Goal: Navigation & Orientation: Find specific page/section

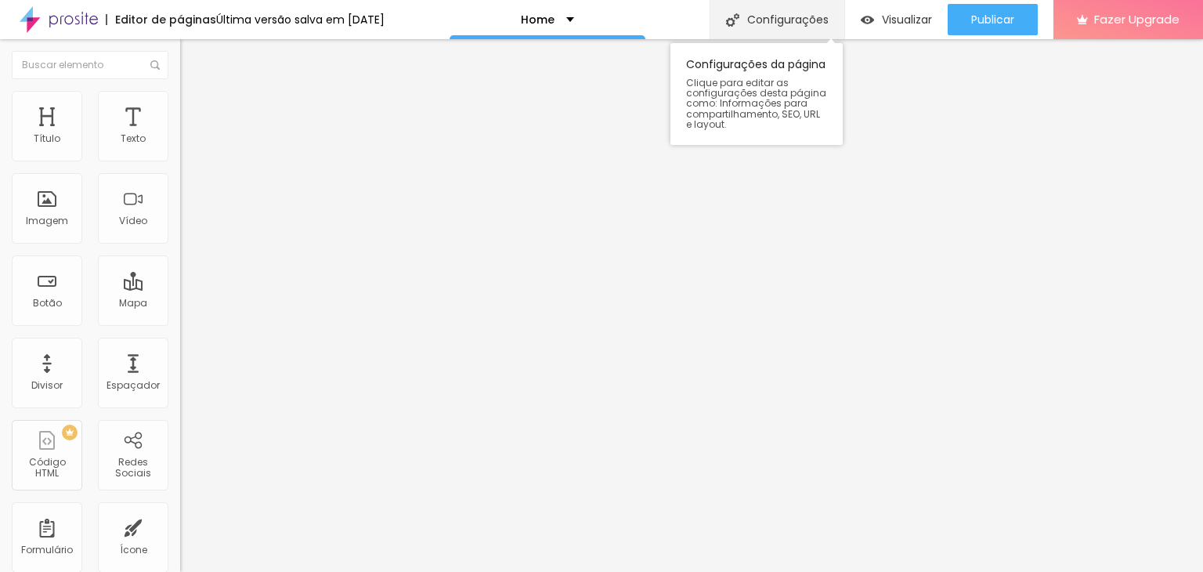
click at [767, 26] on div "Configurações" at bounding box center [776, 19] width 135 height 39
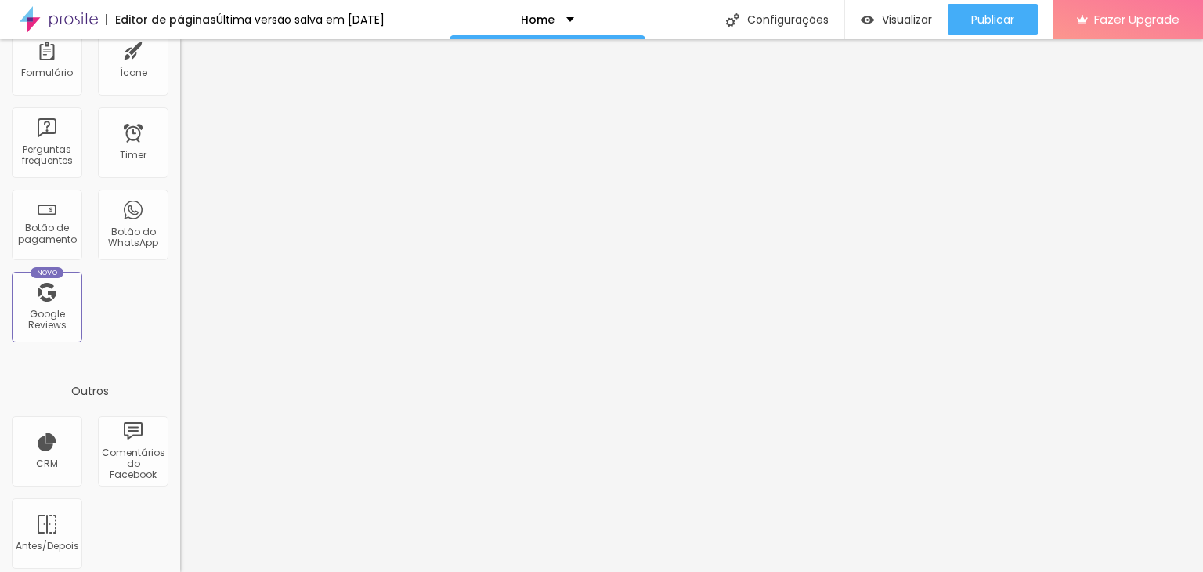
scroll to position [485, 0]
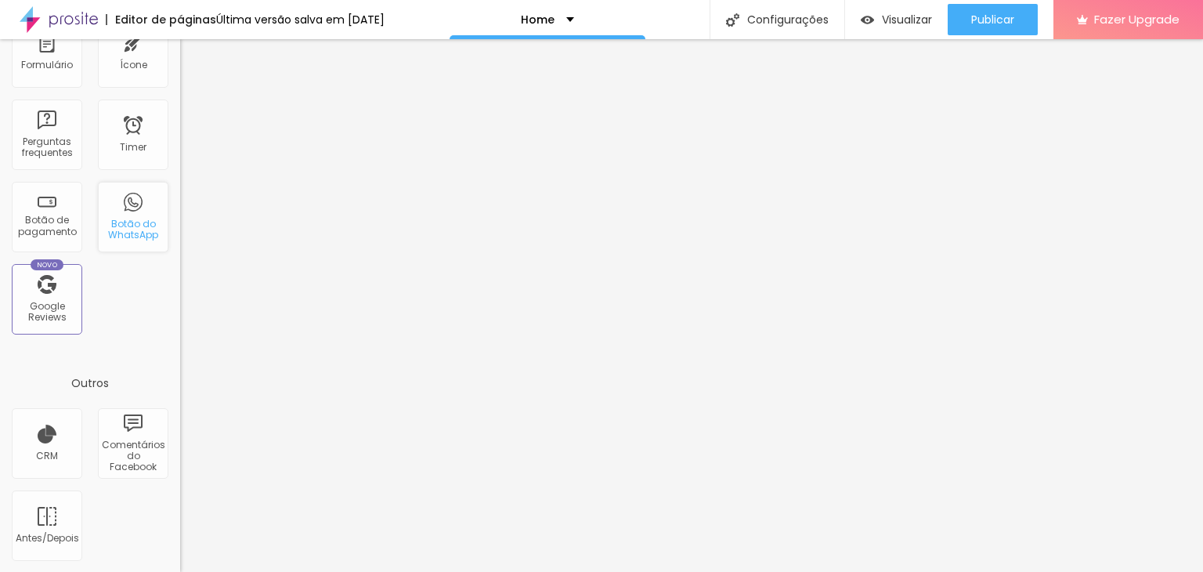
click at [126, 223] on div "Botão do WhatsApp" at bounding box center [133, 229] width 62 height 23
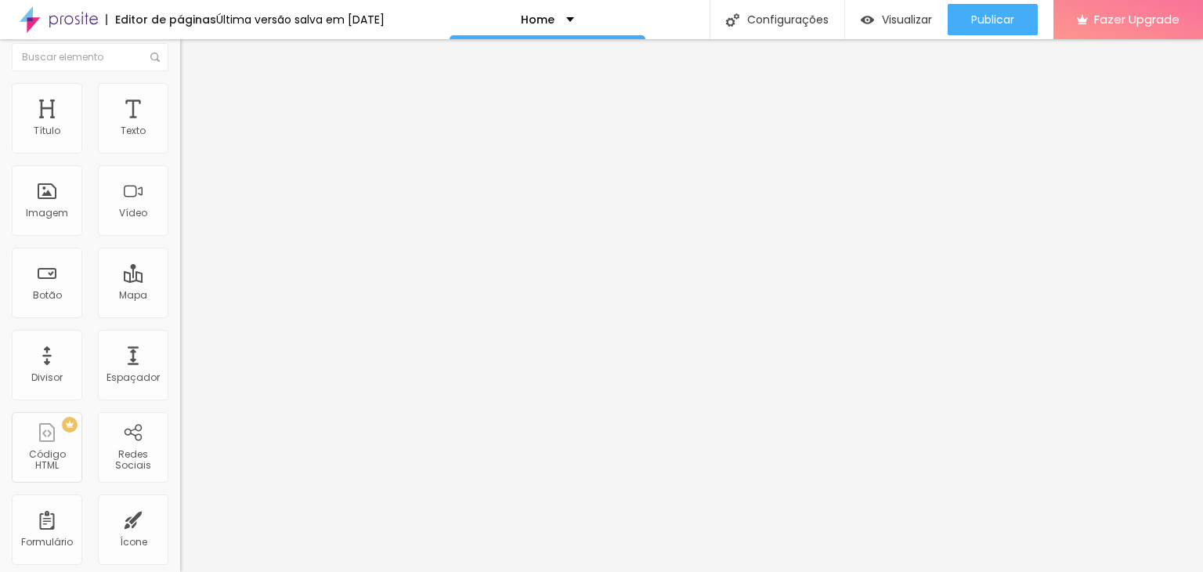
scroll to position [0, 0]
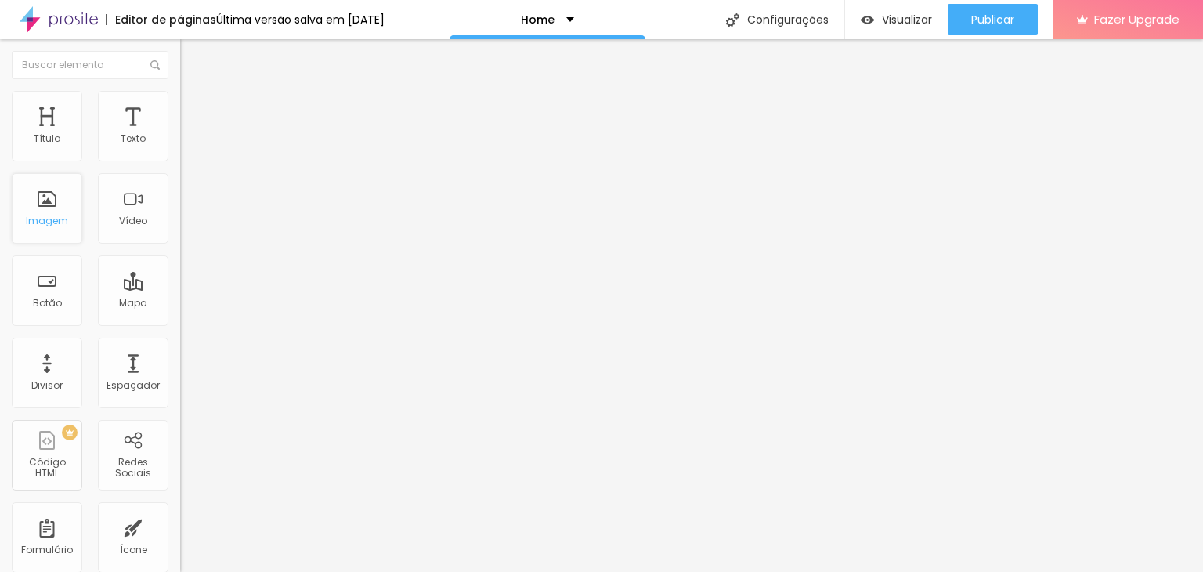
click at [51, 215] on div "Imagem" at bounding box center [47, 220] width 42 height 11
click at [566, 20] on div "Home" at bounding box center [547, 19] width 53 height 11
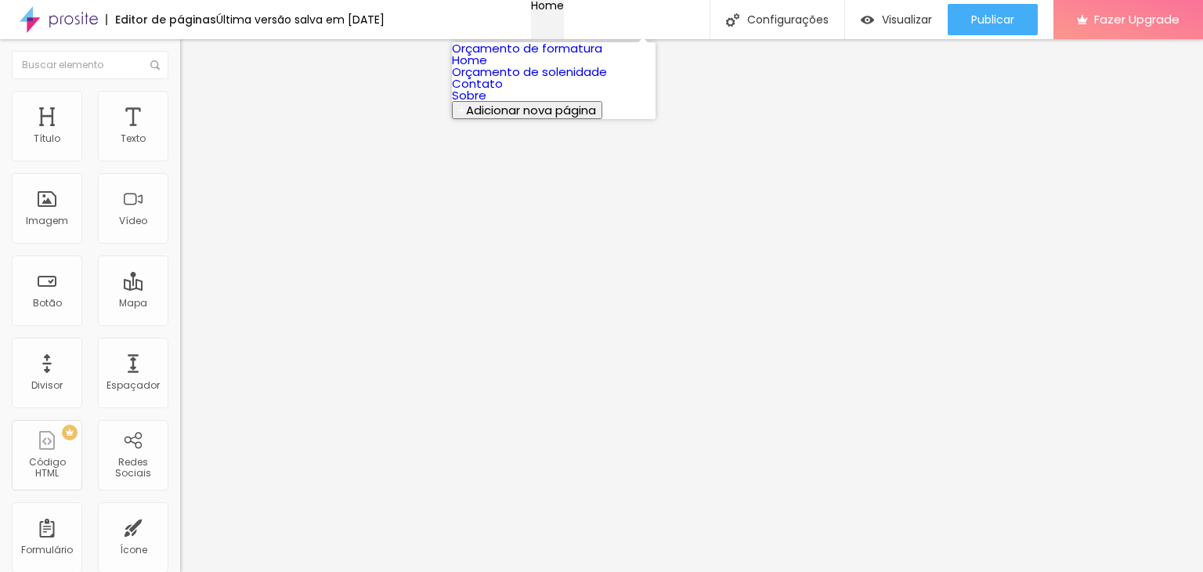
click at [564, 11] on div "Home" at bounding box center [547, 5] width 33 height 11
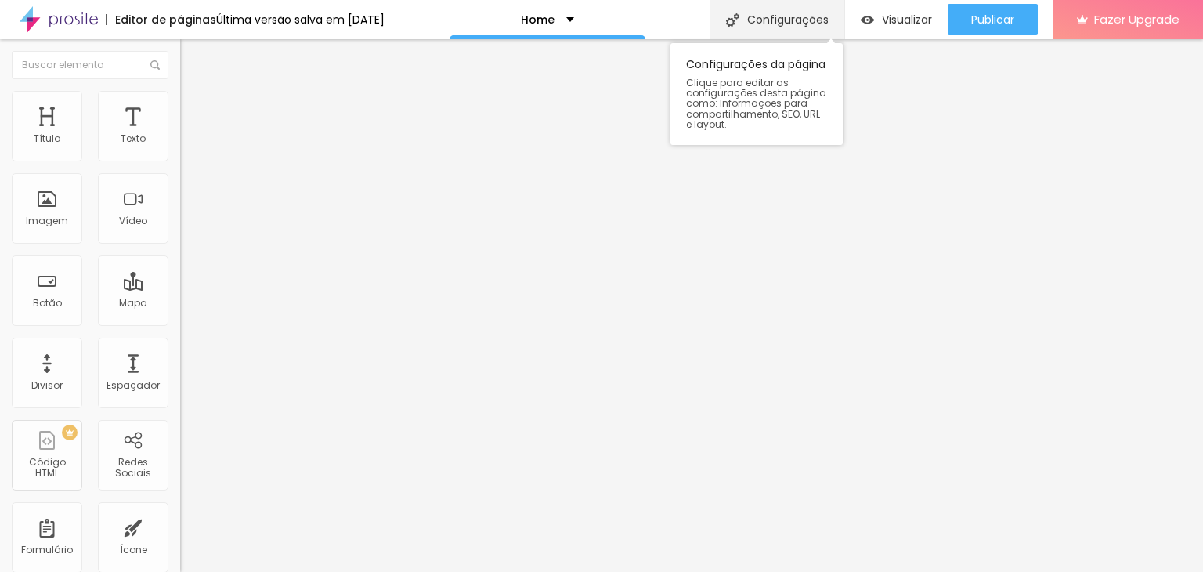
click at [789, 20] on div "Configurações" at bounding box center [776, 19] width 135 height 39
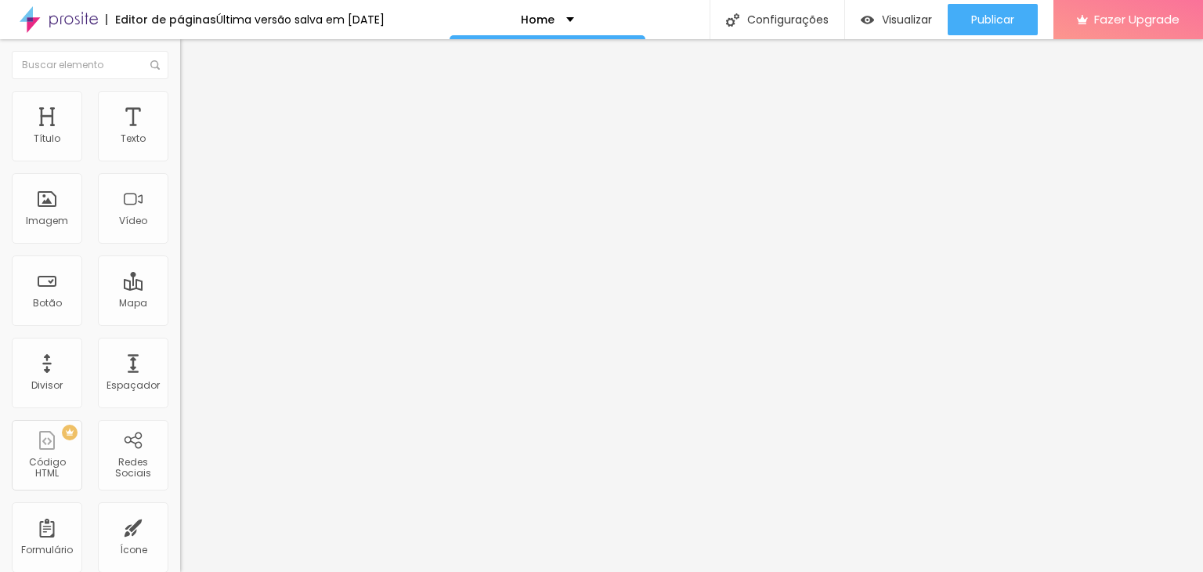
drag, startPoint x: 1121, startPoint y: 37, endPoint x: 1115, endPoint y: 46, distance: 11.3
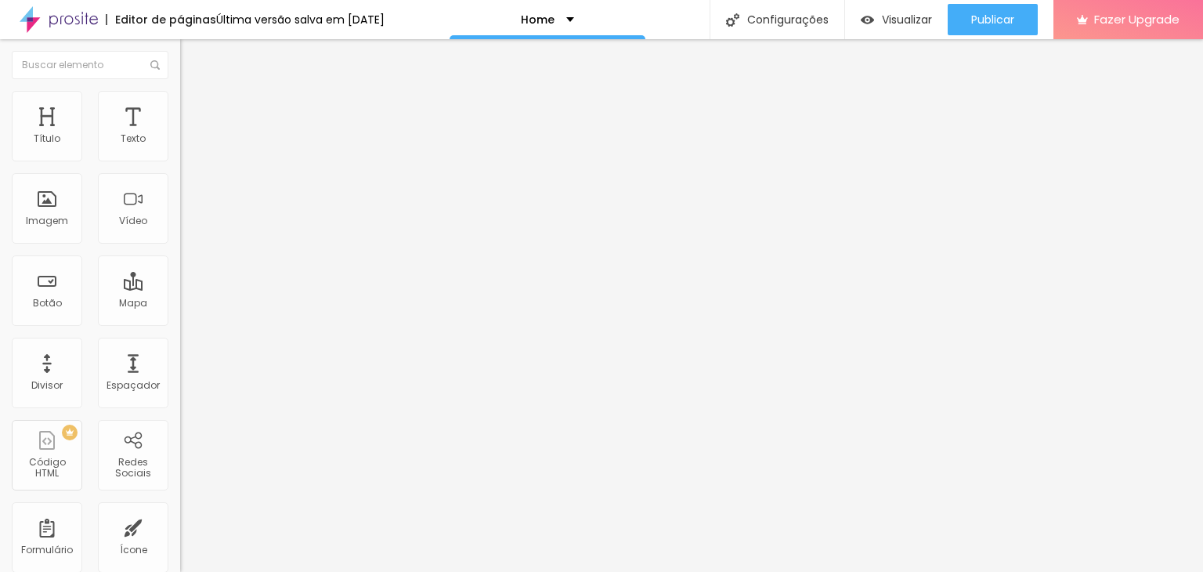
click at [64, 128] on div "Título" at bounding box center [47, 126] width 70 height 70
drag, startPoint x: 60, startPoint y: 128, endPoint x: 79, endPoint y: 126, distance: 18.9
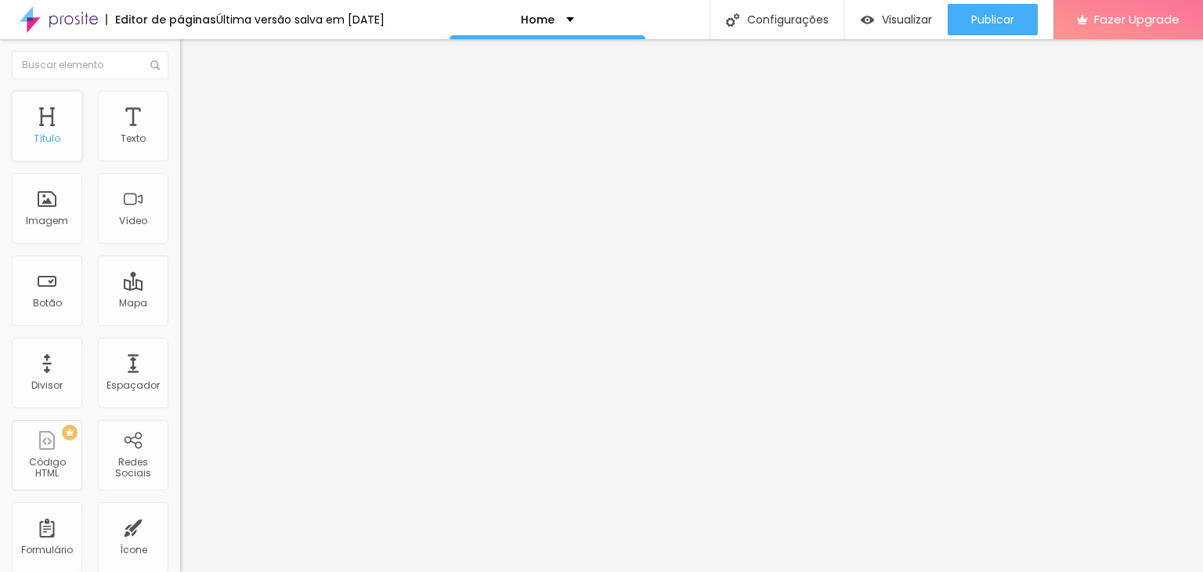
click at [60, 128] on div "Título" at bounding box center [47, 126] width 70 height 70
click at [123, 126] on div "Texto" at bounding box center [133, 126] width 70 height 70
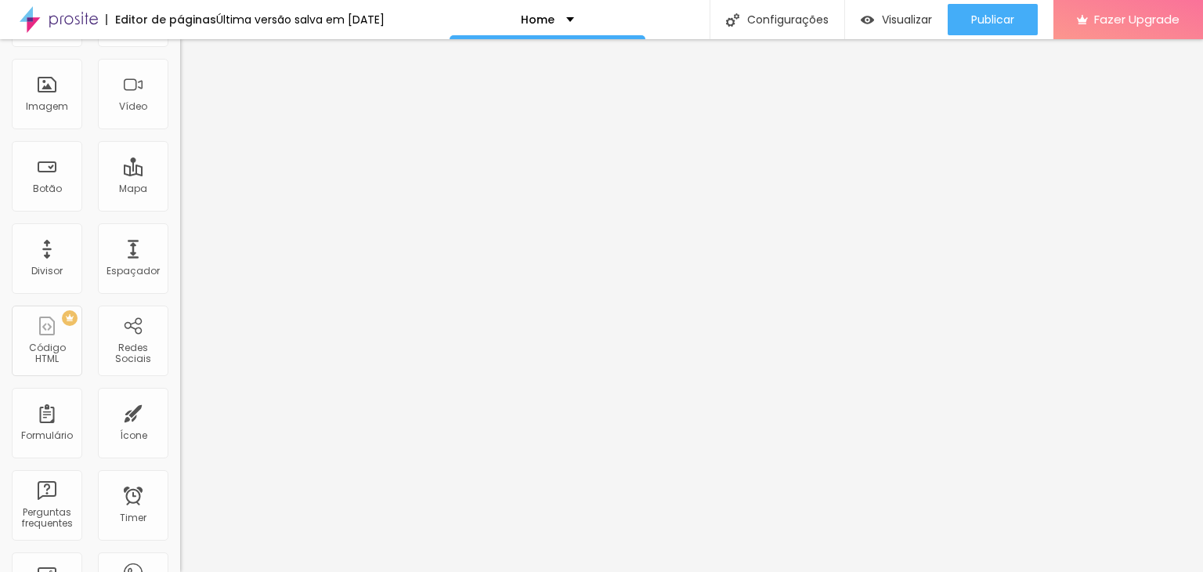
scroll to position [78, 0]
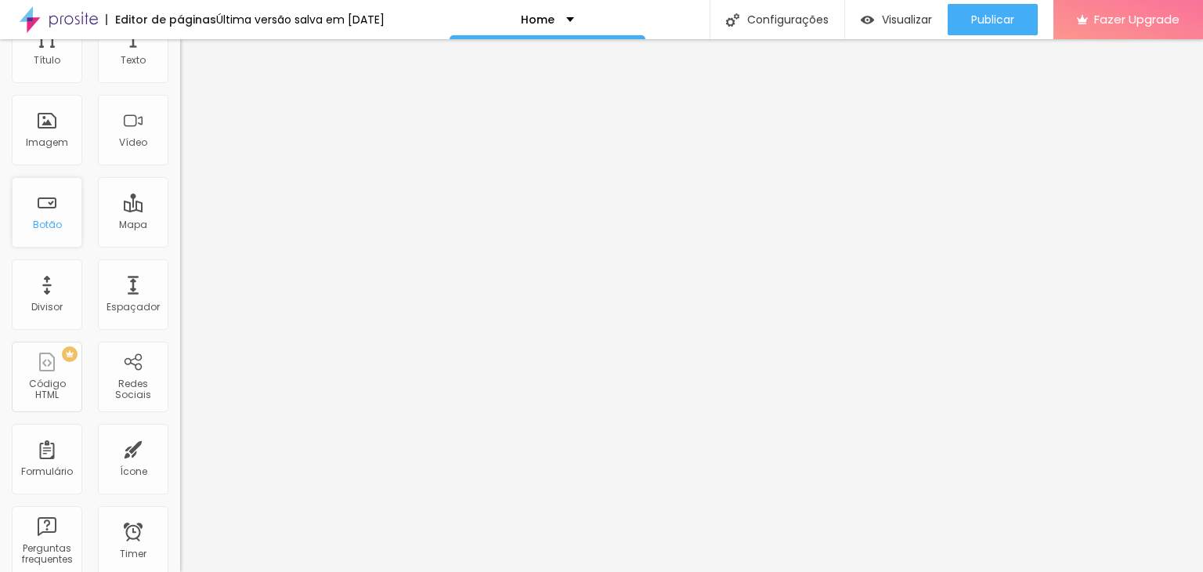
click at [61, 208] on div "Botão" at bounding box center [47, 212] width 70 height 70
click at [52, 208] on div "Botão" at bounding box center [47, 212] width 70 height 70
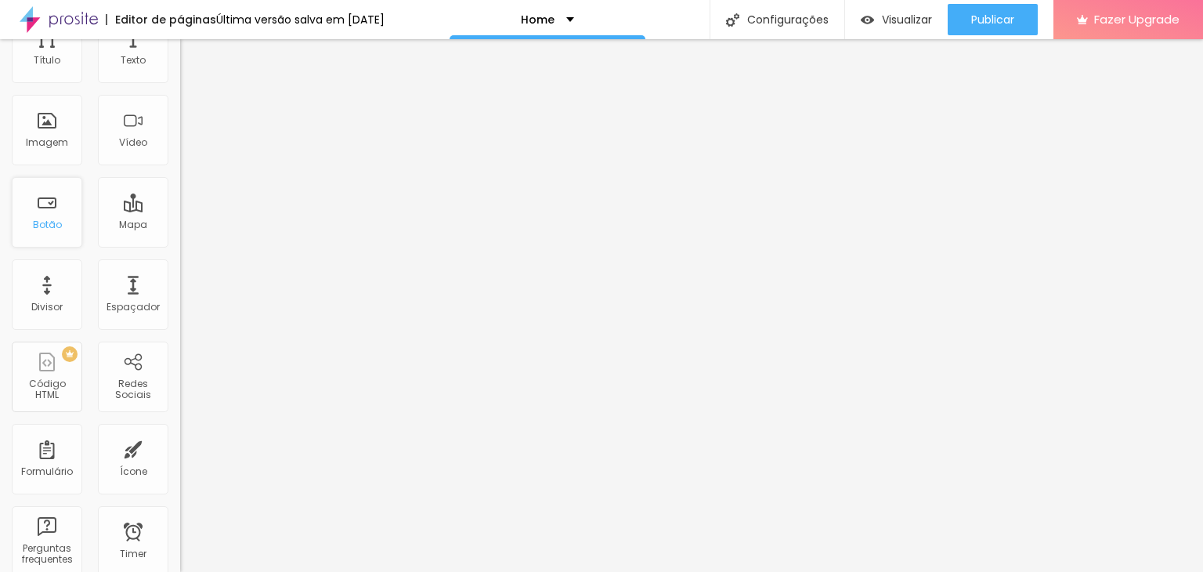
click at [52, 208] on div "Botão" at bounding box center [47, 212] width 70 height 70
click at [53, 208] on div "Botão" at bounding box center [47, 212] width 70 height 70
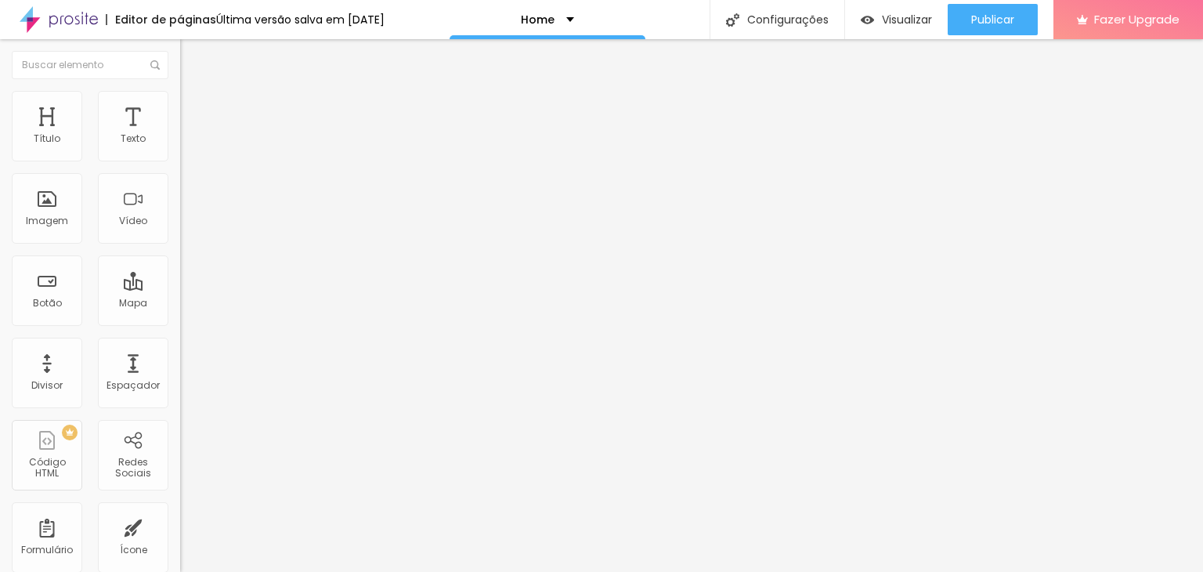
click at [180, 160] on input "text" at bounding box center [274, 152] width 188 height 16
type input "[PHONE_NUMBER]"
type input "91985782660"
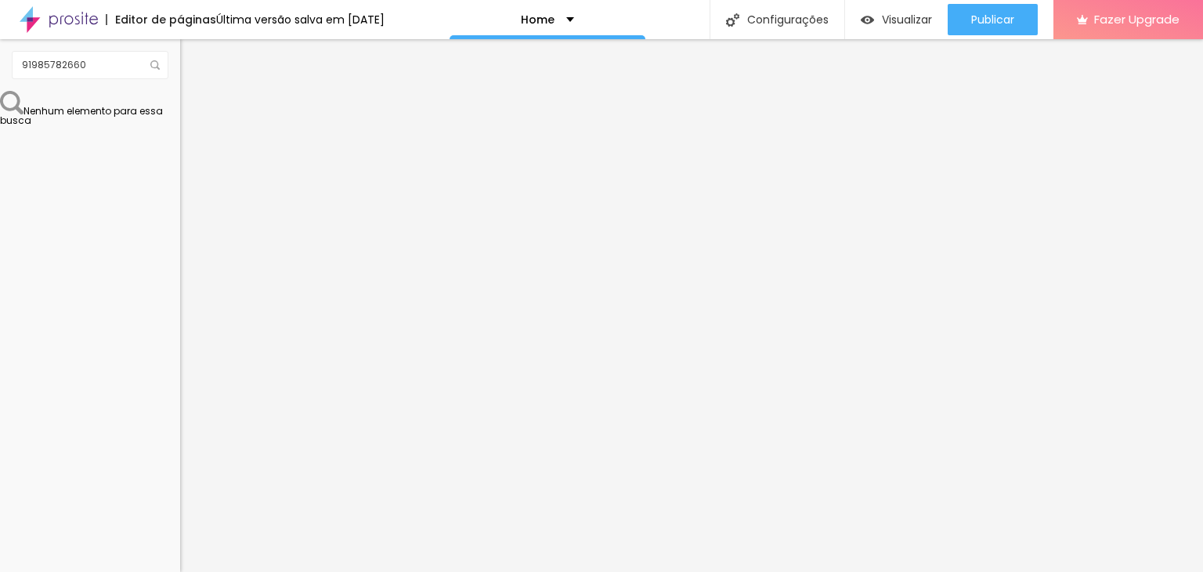
click at [180, 496] on input "Conversar no WhatsApp" at bounding box center [274, 504] width 188 height 16
drag, startPoint x: 94, startPoint y: 319, endPoint x: 9, endPoint y: 279, distance: 94.6
click at [180, 541] on textarea "Olá, cheguei até você pela página {page_title} e gostaria de mais informações" at bounding box center [268, 554] width 177 height 27
type textarea "o"
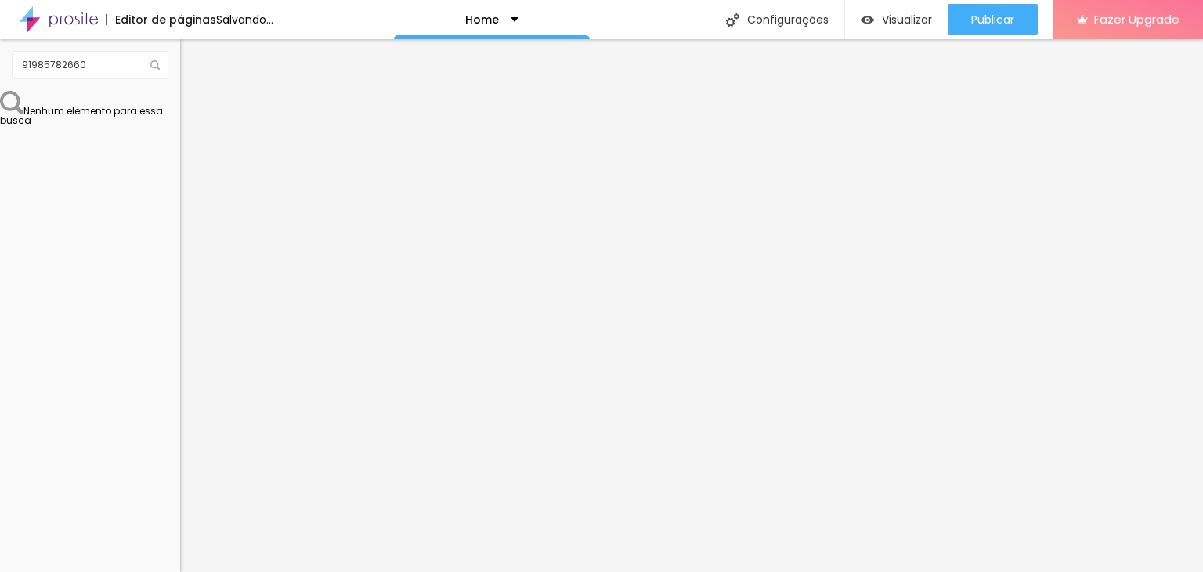
type textarea "[PERSON_NAME], estava vendo seu site e gostaria de um orçamento"
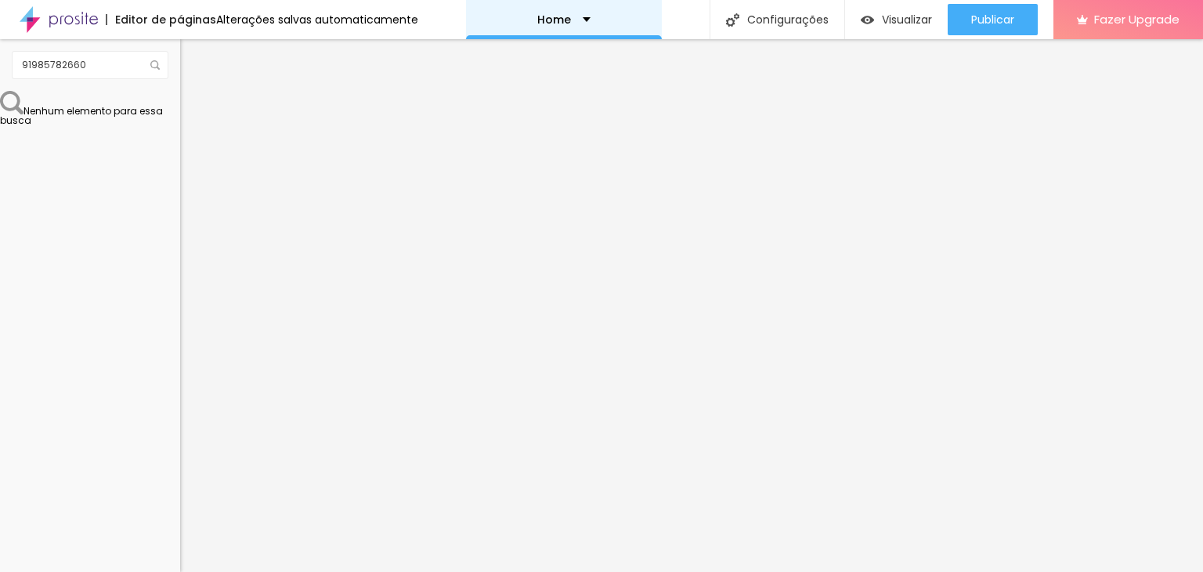
click at [586, 13] on div "Home" at bounding box center [564, 19] width 196 height 39
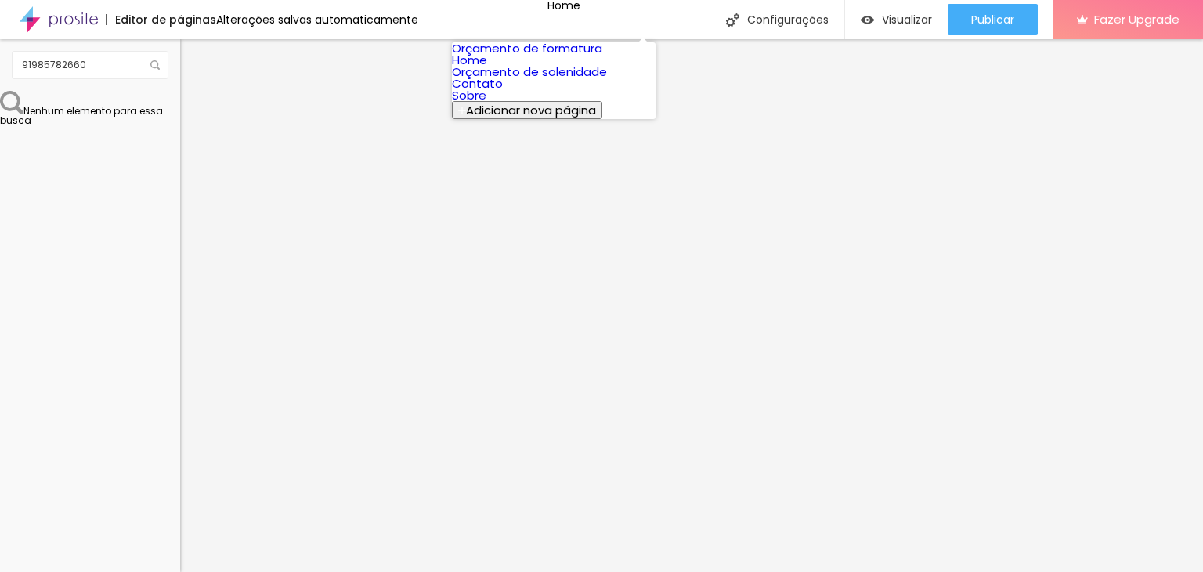
click at [487, 68] on link "Home" at bounding box center [469, 60] width 35 height 16
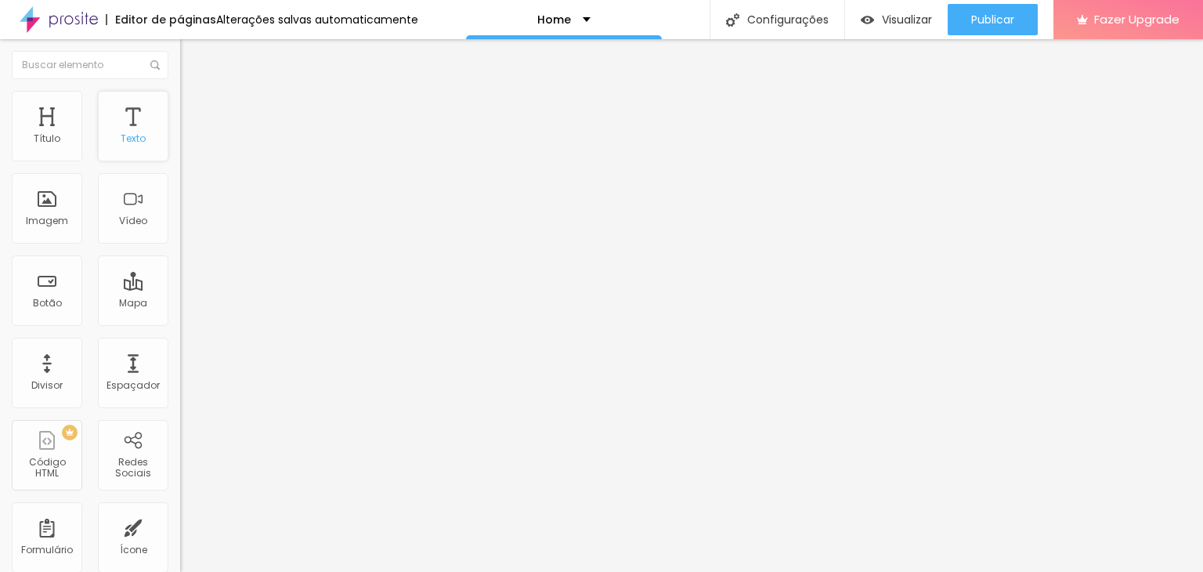
click at [121, 133] on div "Texto" at bounding box center [133, 138] width 25 height 11
click at [569, 11] on div "Home" at bounding box center [564, 19] width 196 height 39
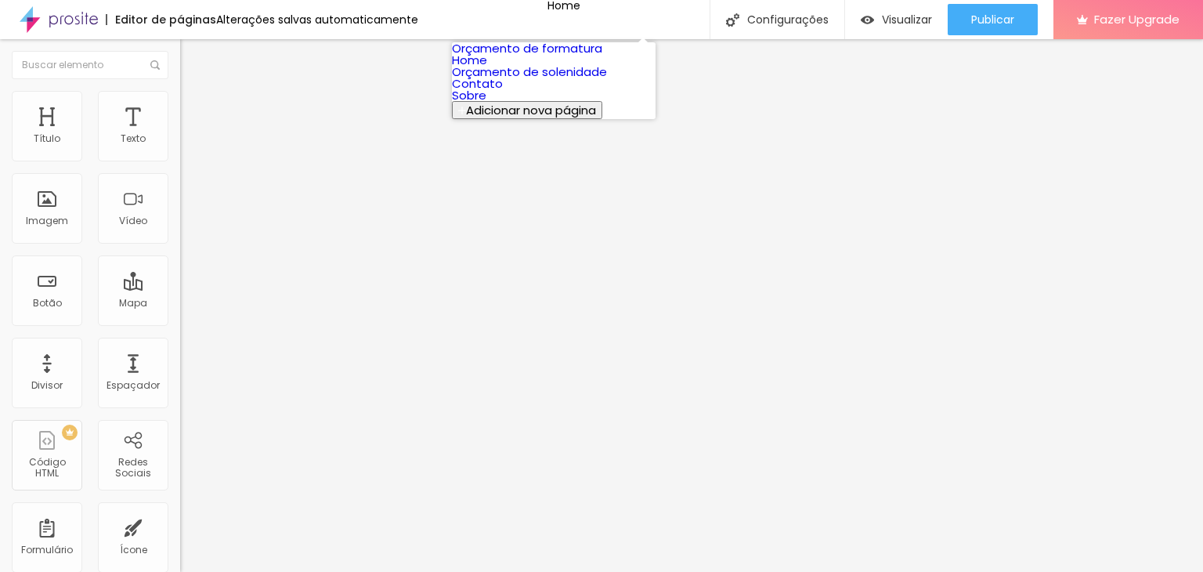
click at [487, 68] on link "Home" at bounding box center [469, 60] width 35 height 16
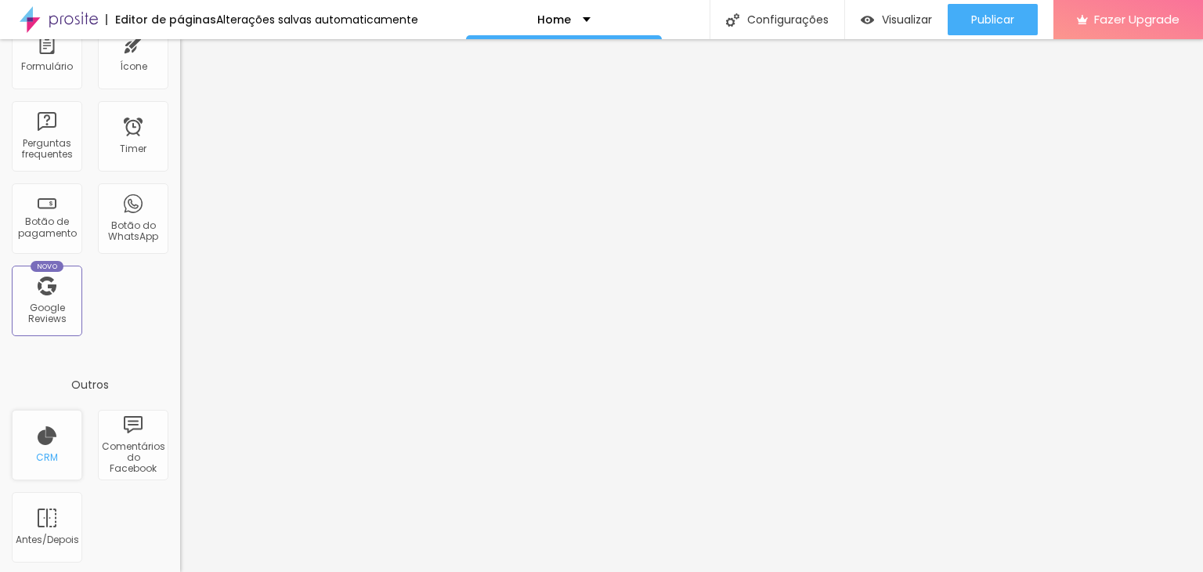
scroll to position [485, 0]
click at [53, 11] on img at bounding box center [59, 19] width 78 height 39
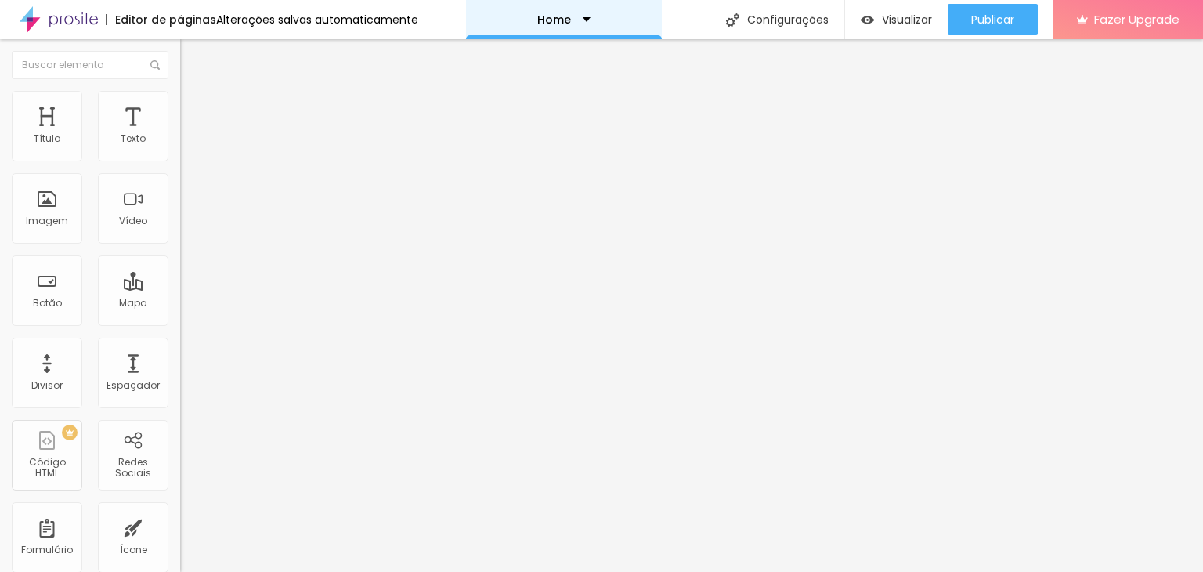
click at [567, 20] on div "Home" at bounding box center [563, 19] width 53 height 11
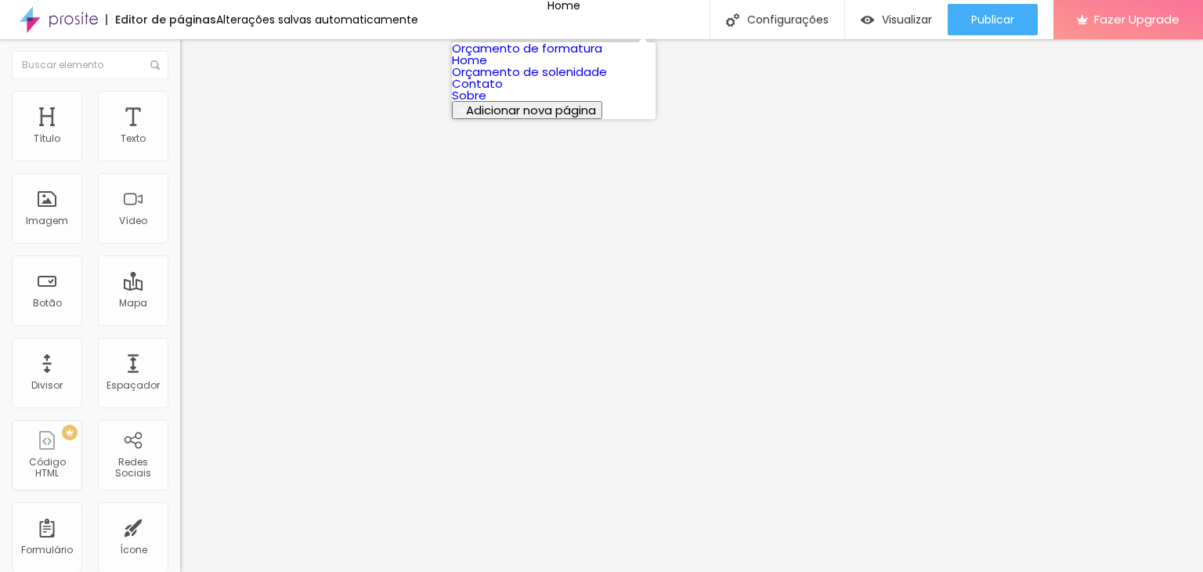
click at [503, 92] on link "Contato" at bounding box center [477, 83] width 51 height 16
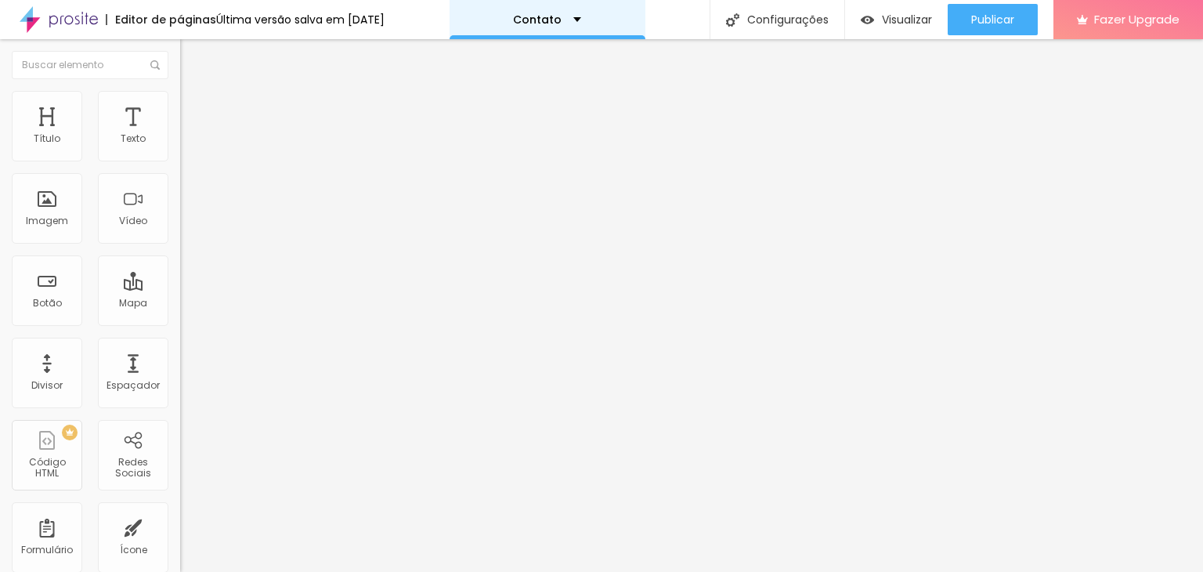
click at [535, 17] on p "Contato" at bounding box center [537, 19] width 49 height 11
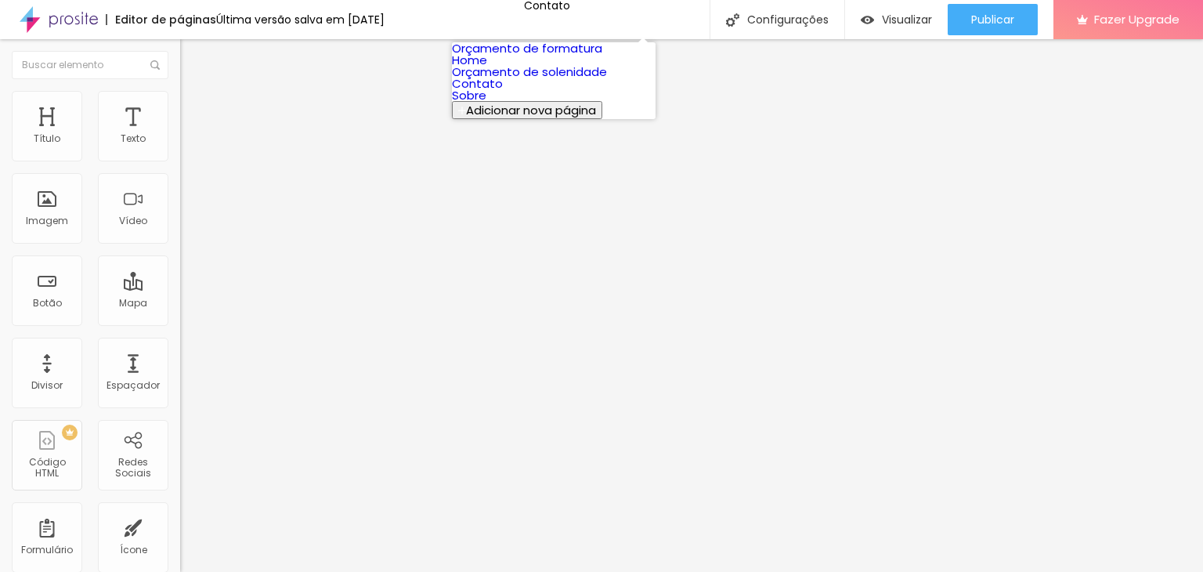
click at [516, 80] on link "Orçamento de solenidade" at bounding box center [529, 71] width 155 height 16
